Goal: Find specific page/section: Find specific page/section

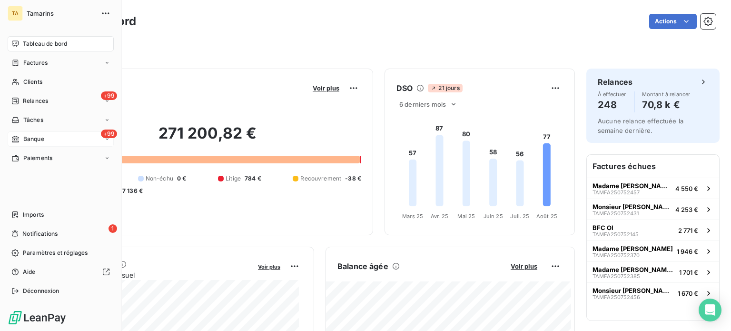
click at [30, 139] on span "Banque" at bounding box center [33, 139] width 21 height 9
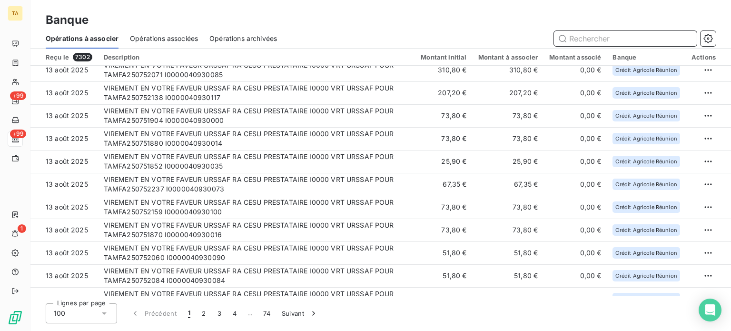
scroll to position [1300, 0]
